Goal: Book appointment/travel/reservation

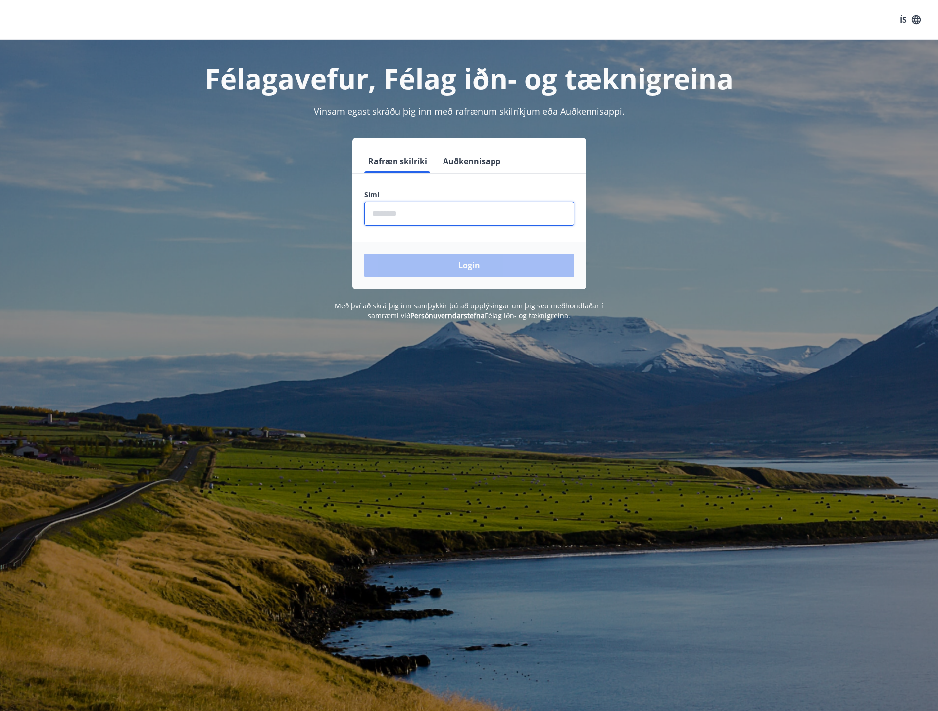
click at [438, 206] on input "phone" at bounding box center [469, 213] width 210 height 24
type input "********"
click at [432, 264] on button "Login" at bounding box center [469, 265] width 210 height 24
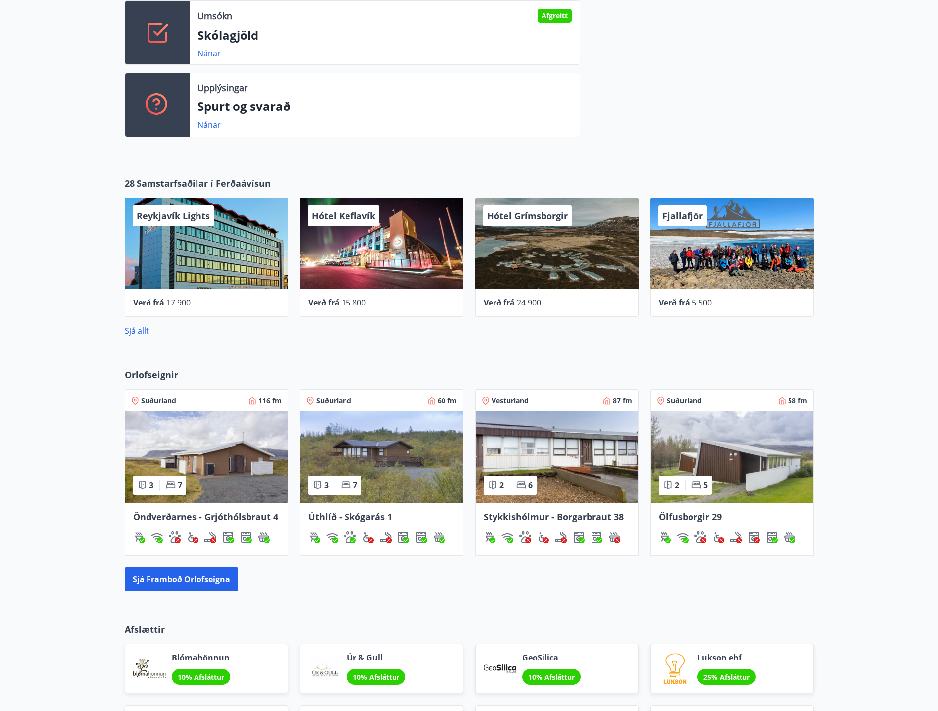
scroll to position [437, 0]
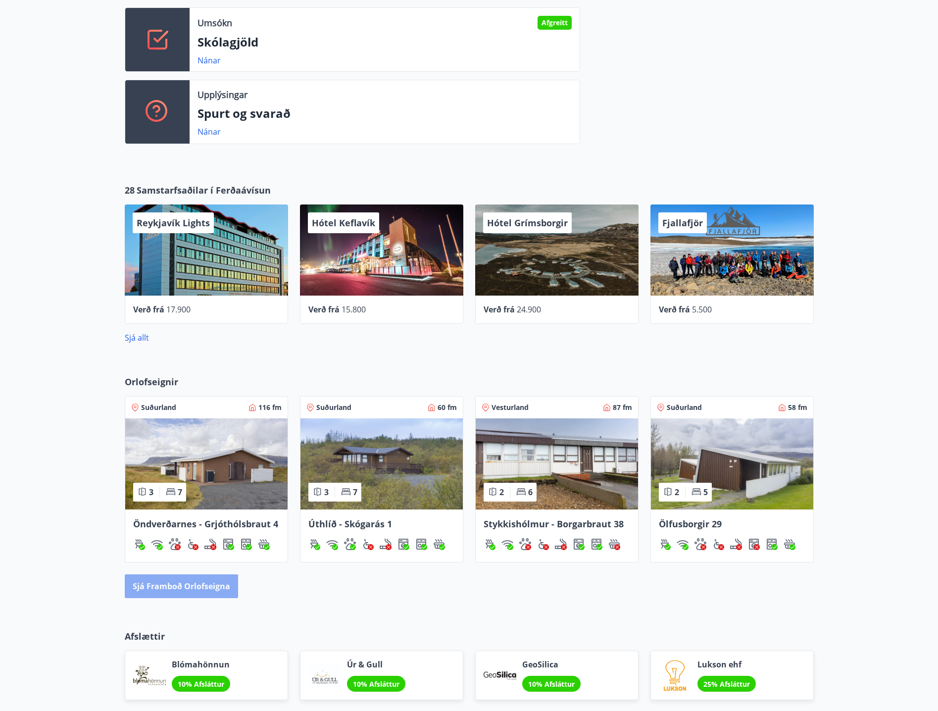
click at [177, 588] on button "Sjá framboð orlofseigna" at bounding box center [181, 586] width 113 height 24
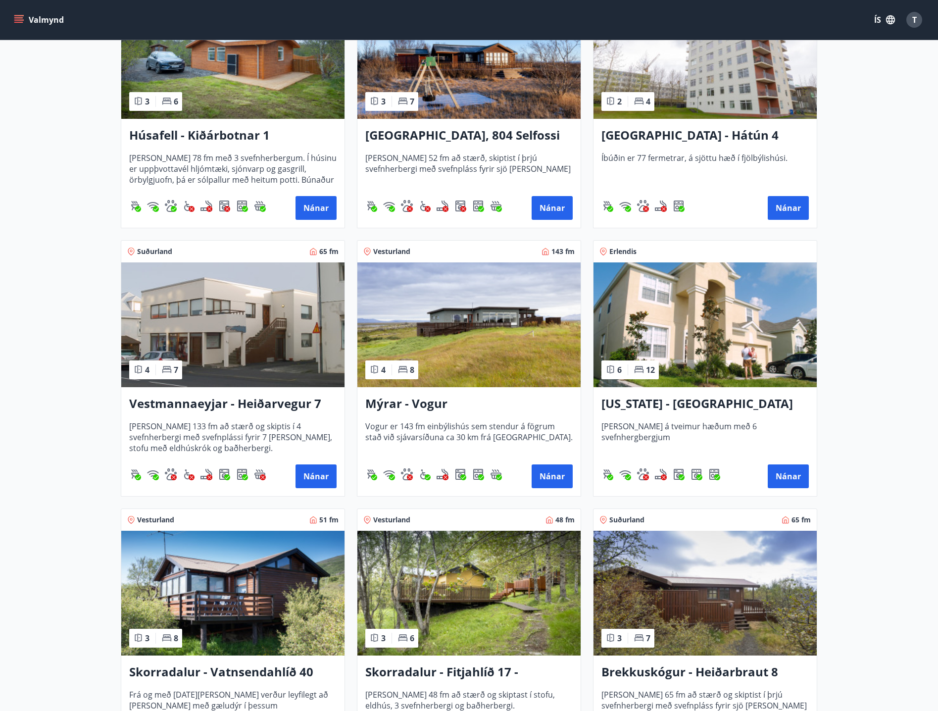
click at [225, 350] on img at bounding box center [232, 324] width 223 height 125
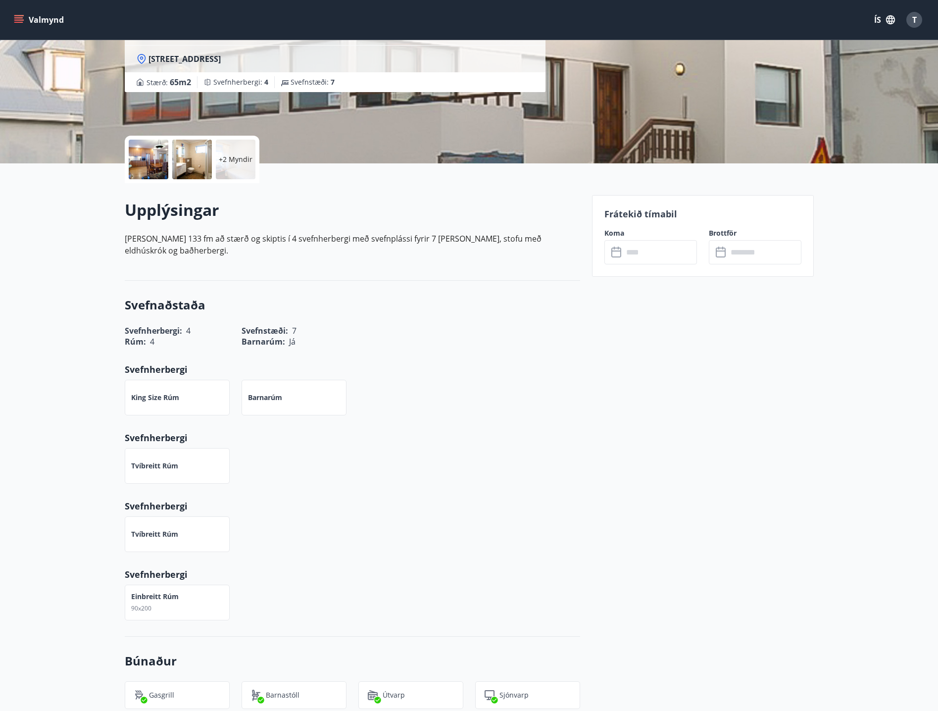
scroll to position [148, 0]
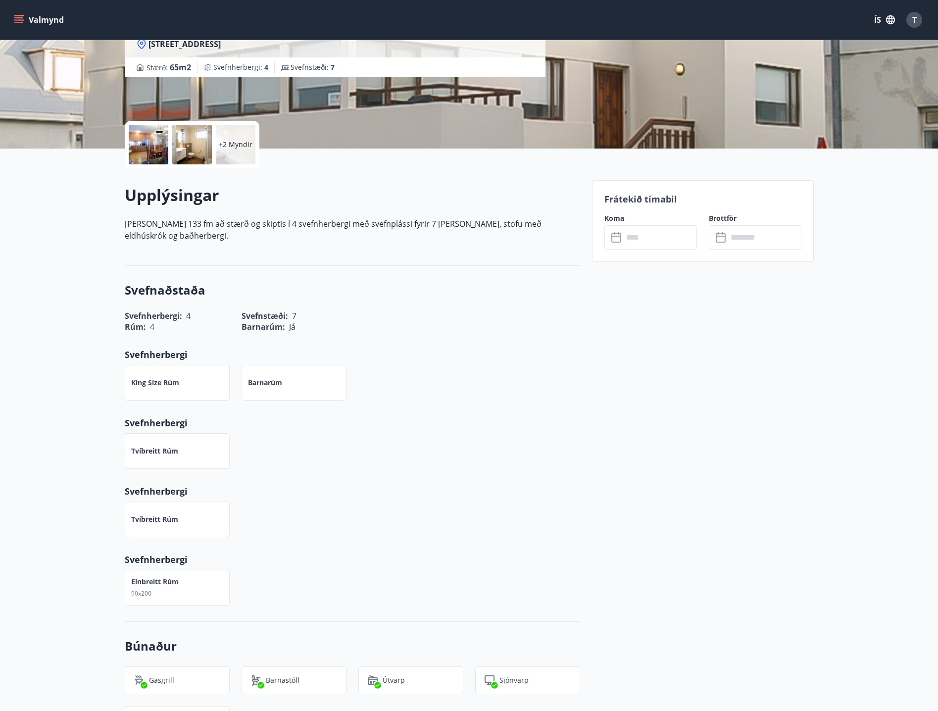
click at [665, 245] on input "text" at bounding box center [660, 237] width 74 height 24
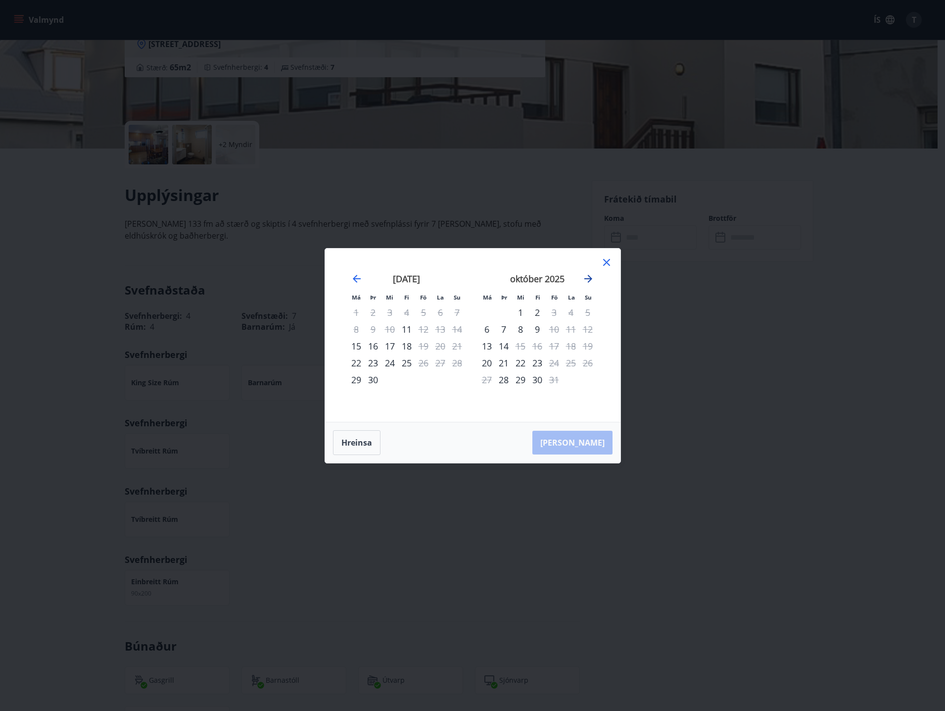
click at [590, 281] on icon "Move forward to switch to the next month." at bounding box center [588, 279] width 8 height 8
click at [693, 360] on div "Má Þr Mi Fi Fö La Su Má Þr Mi Fi Fö La Su [DATE] 1 2 3 4 5 6 7 8 9 10 11 12 13 …" at bounding box center [472, 355] width 945 height 711
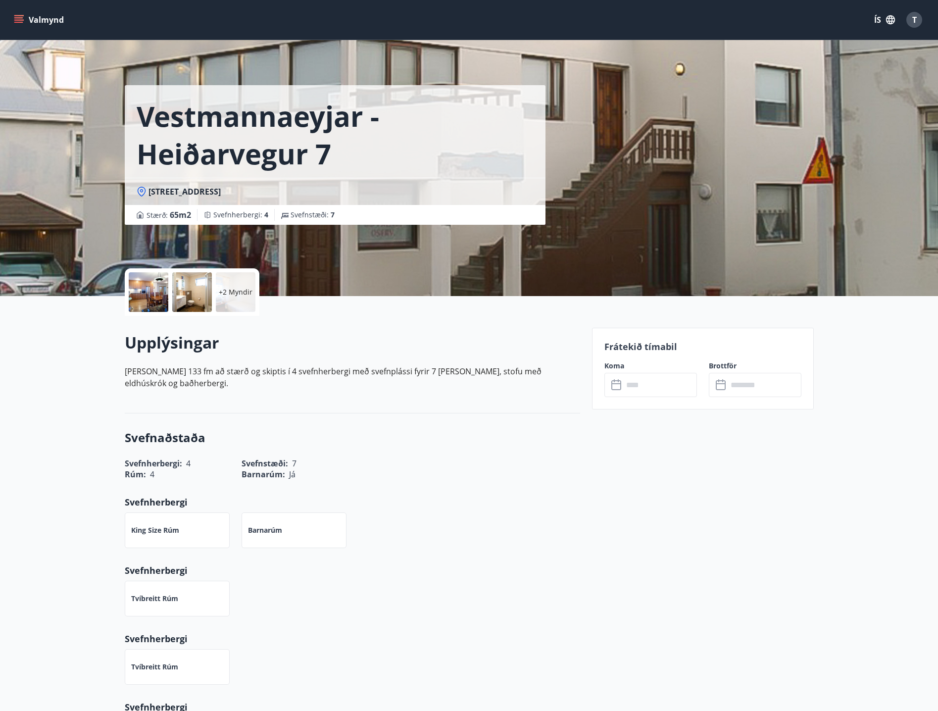
scroll to position [0, 0]
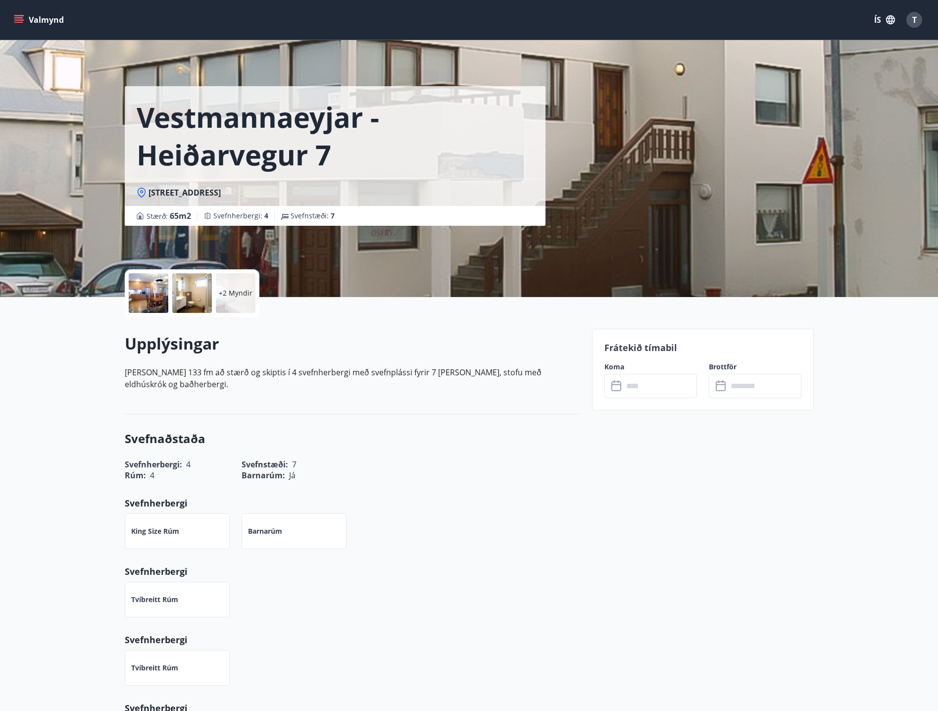
click at [163, 278] on div at bounding box center [149, 293] width 40 height 40
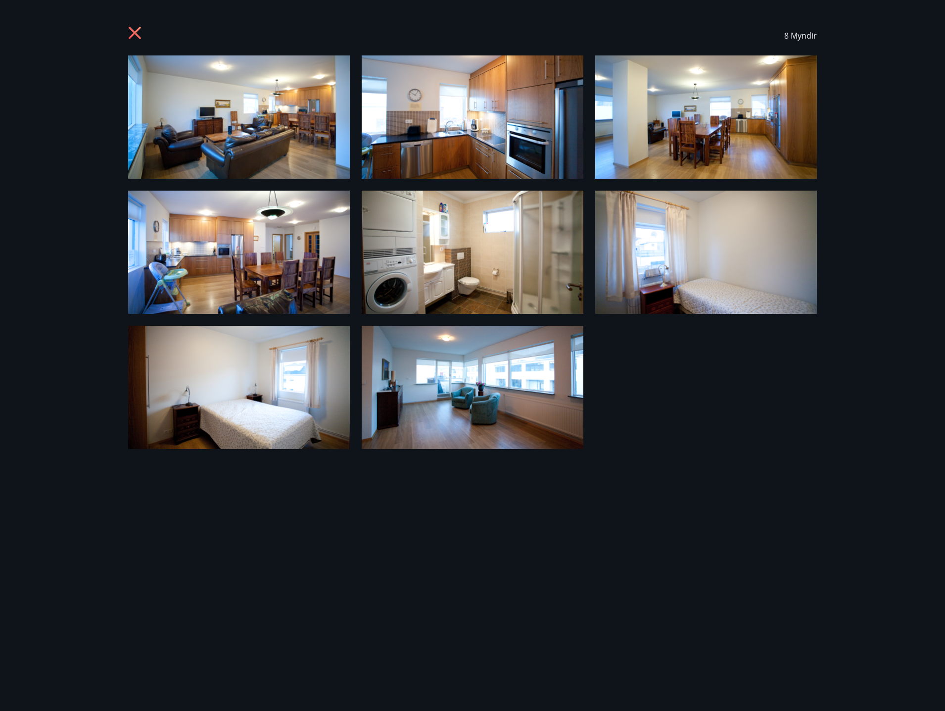
click at [274, 146] on img at bounding box center [239, 116] width 222 height 123
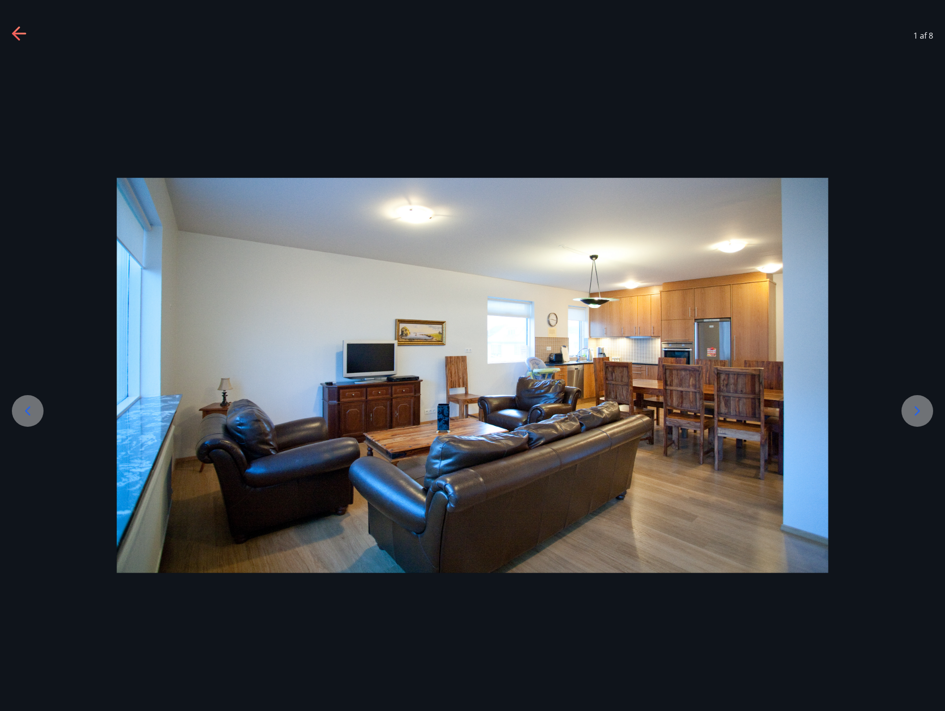
drag, startPoint x: 393, startPoint y: 142, endPoint x: 400, endPoint y: 137, distance: 8.4
click at [393, 142] on div at bounding box center [472, 374] width 945 height 639
click at [917, 404] on icon at bounding box center [918, 411] width 16 height 16
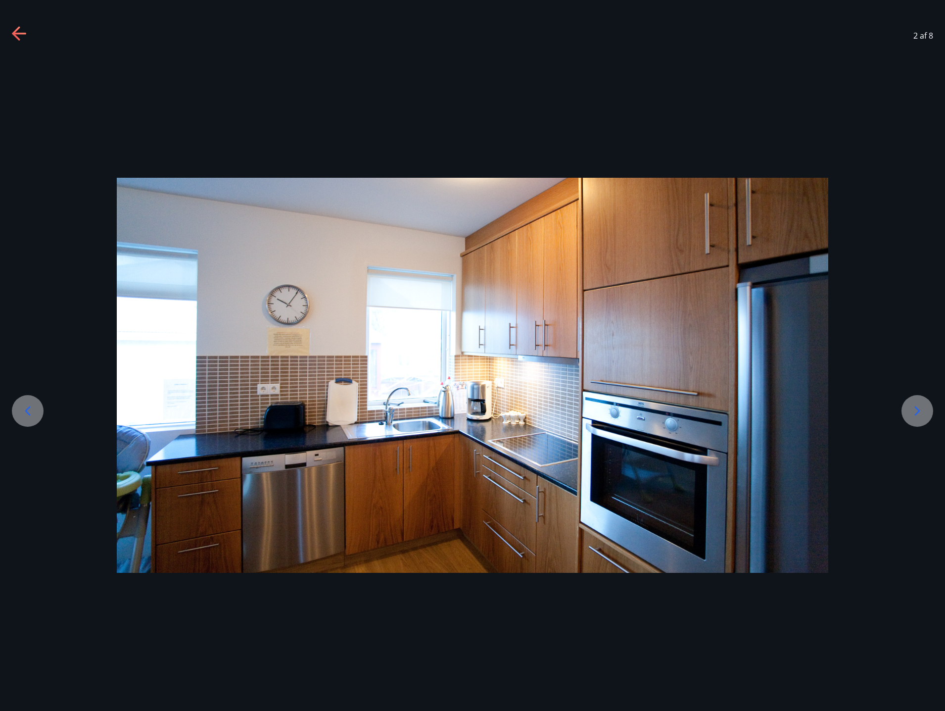
click at [917, 414] on icon at bounding box center [917, 410] width 5 height 9
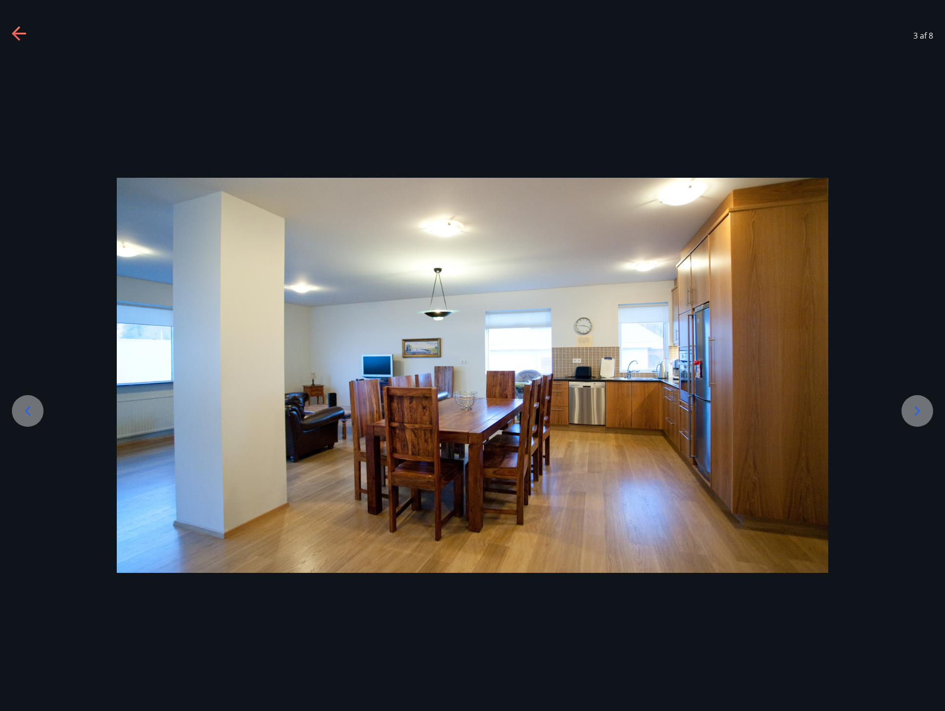
click at [917, 414] on icon at bounding box center [917, 410] width 5 height 9
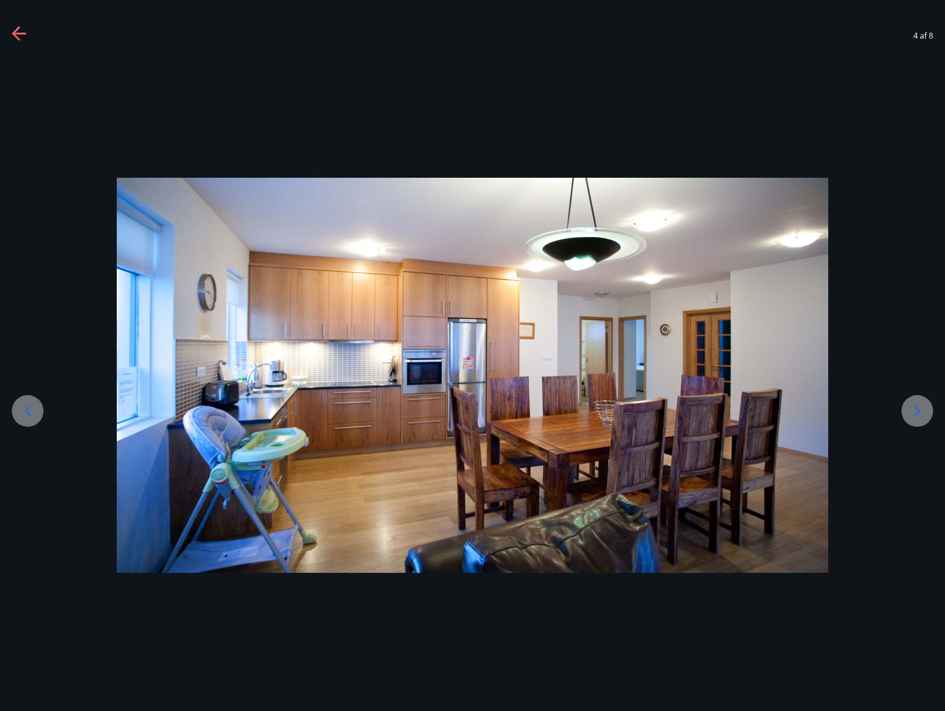
click at [917, 414] on icon at bounding box center [917, 410] width 5 height 9
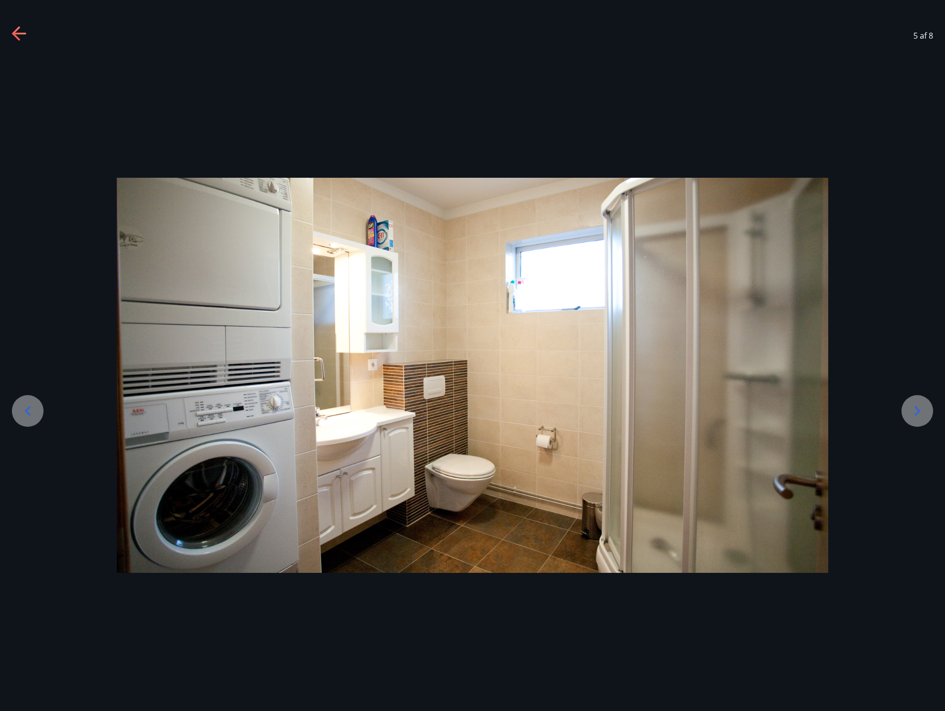
click at [917, 414] on icon at bounding box center [917, 410] width 5 height 9
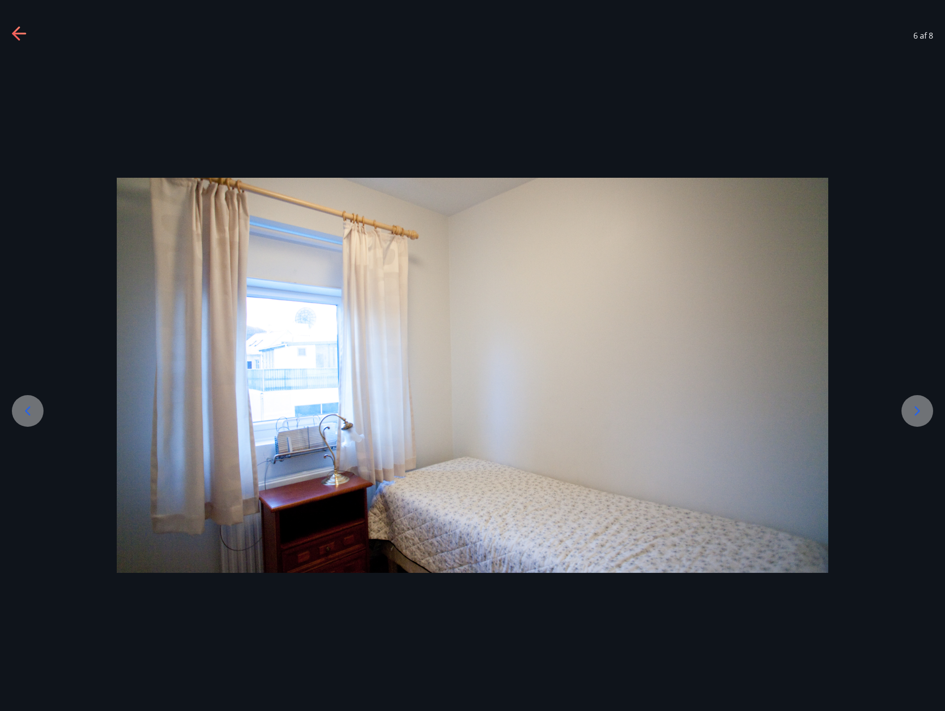
click at [28, 38] on div "6 af 8" at bounding box center [472, 36] width 945 height 40
click at [20, 37] on icon at bounding box center [20, 34] width 16 height 16
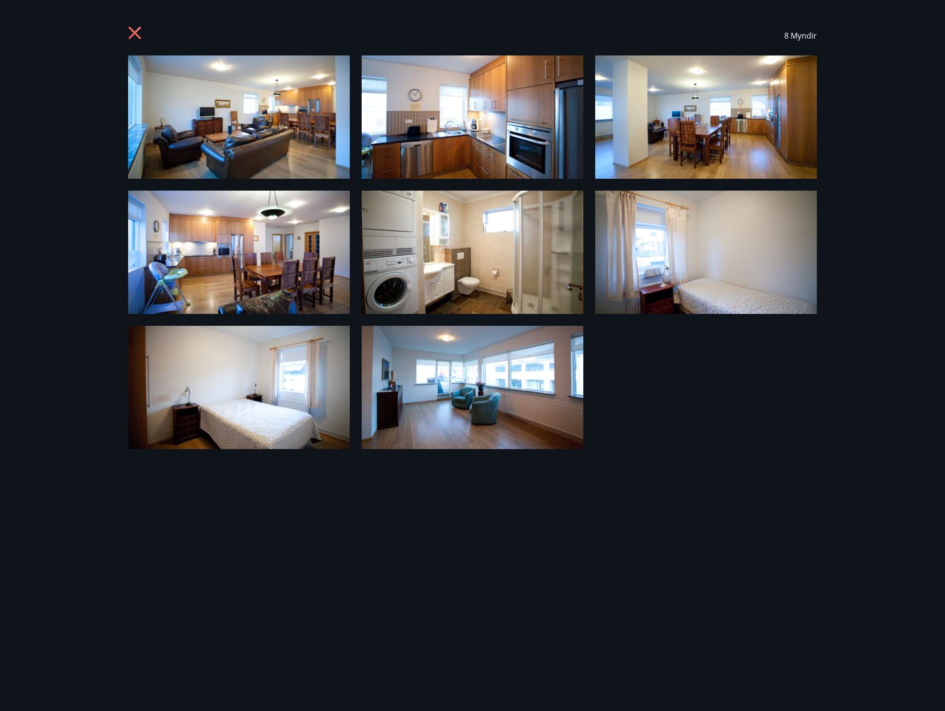
click at [20, 37] on div "8 Myndir" at bounding box center [472, 355] width 945 height 711
